Goal: Transaction & Acquisition: Download file/media

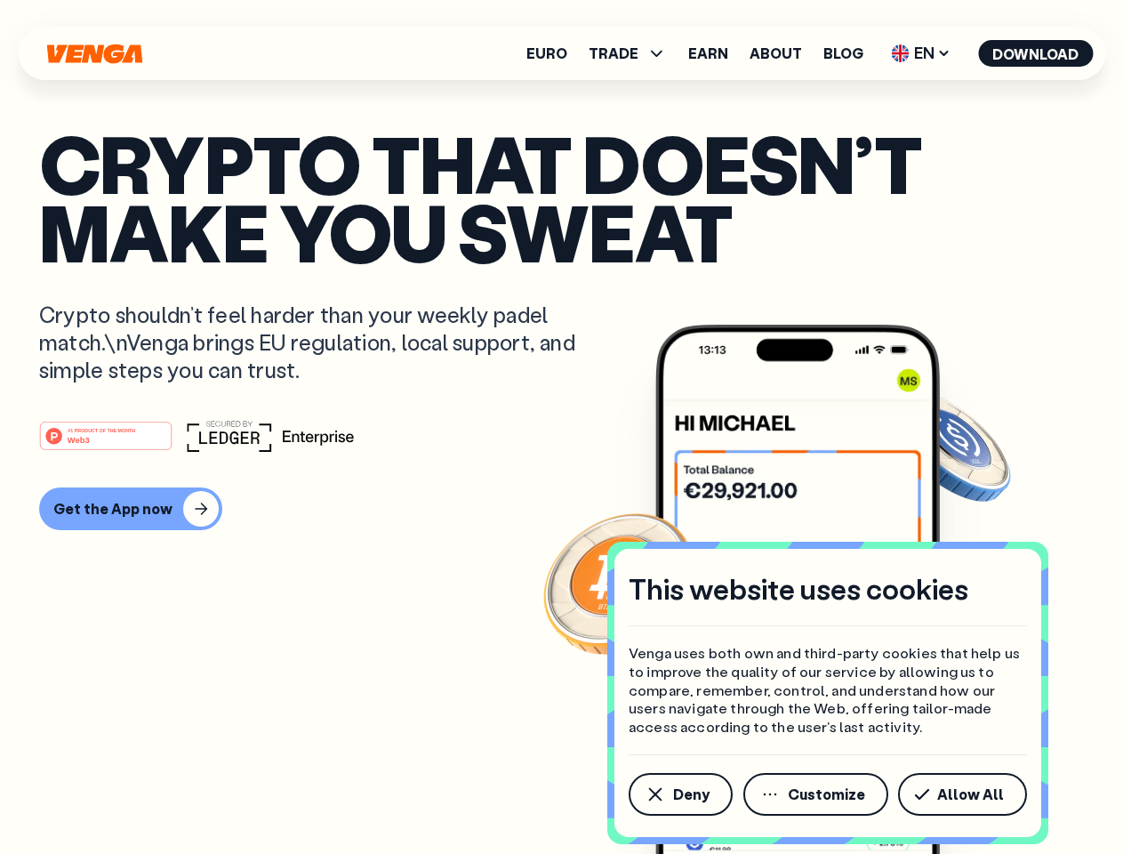
click at [561, 427] on div "#1 PRODUCT OF THE MONTH Web3" at bounding box center [561, 436] width 1045 height 32
click at [679, 794] on span "Deny" at bounding box center [691, 794] width 36 height 14
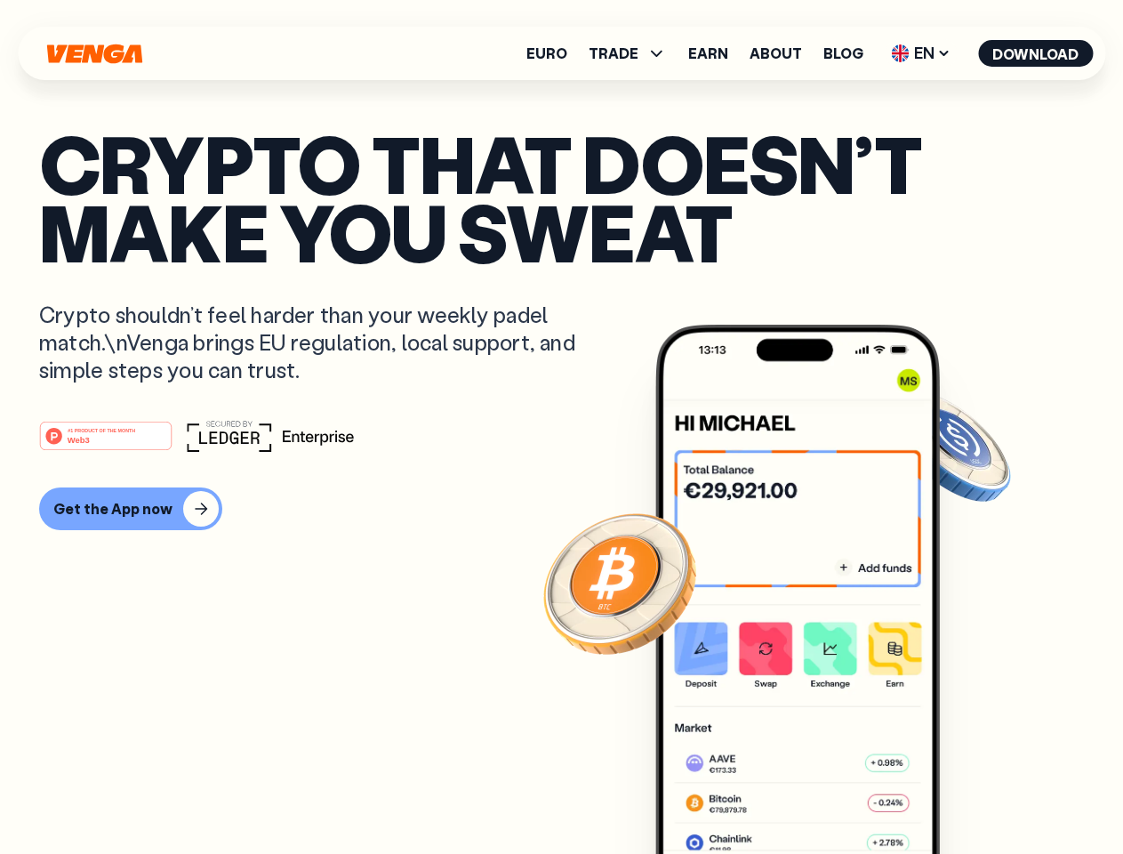
click at [817, 794] on img at bounding box center [797, 623] width 285 height 596
click at [966, 794] on article "Crypto that doesn’t make you sweat Crypto shouldn’t feel harder than your weekl…" at bounding box center [561, 462] width 1045 height 667
click at [633, 53] on span "TRADE" at bounding box center [614, 53] width 50 height 14
click at [921, 53] on span "EN" at bounding box center [921, 53] width 72 height 28
click at [1036, 53] on button "Download" at bounding box center [1035, 53] width 115 height 27
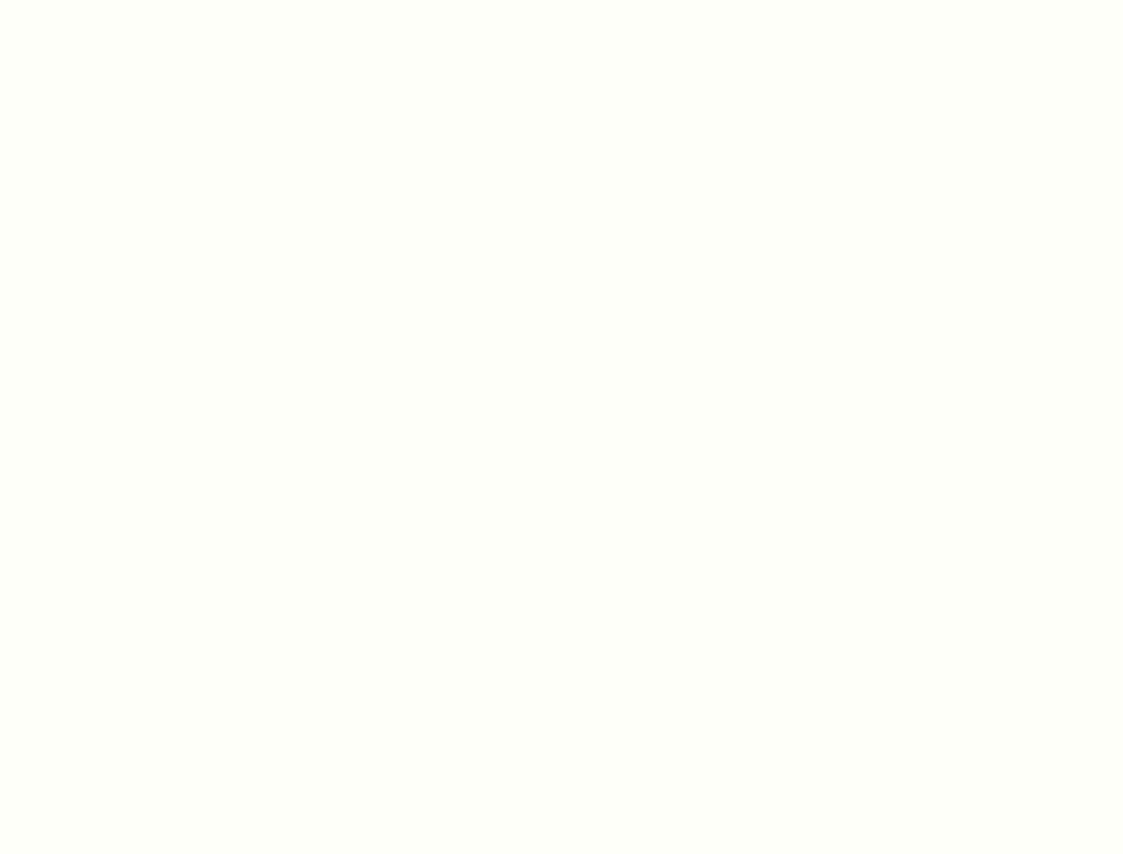
click at [561, 0] on html "This website uses cookies Venga uses both own and third-party cookies that help…" at bounding box center [561, 0] width 1123 height 0
click at [128, 0] on html "This website uses cookies Venga uses both own and third-party cookies that help…" at bounding box center [561, 0] width 1123 height 0
click at [108, 0] on html "This website uses cookies Venga uses both own and third-party cookies that help…" at bounding box center [561, 0] width 1123 height 0
